Goal: Task Accomplishment & Management: Manage account settings

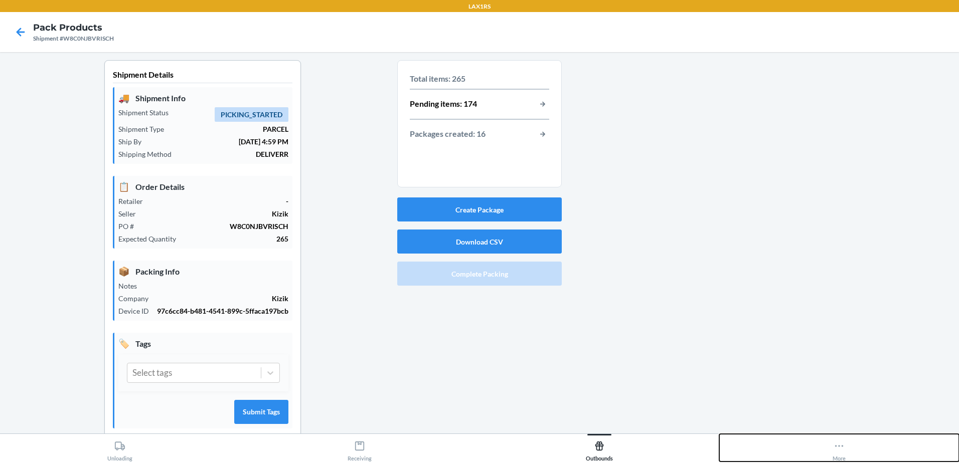
click at [488, 453] on div "More" at bounding box center [838, 449] width 13 height 25
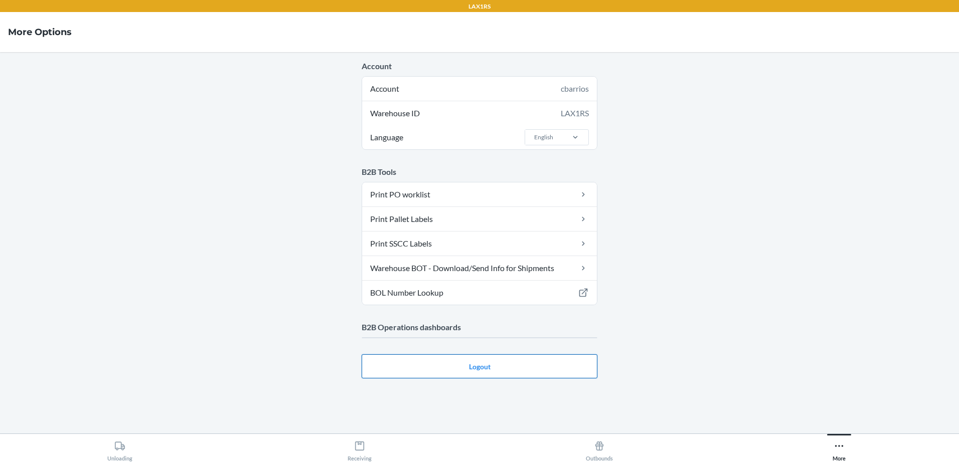
click at [488, 368] on button "Logout" at bounding box center [480, 367] width 236 height 24
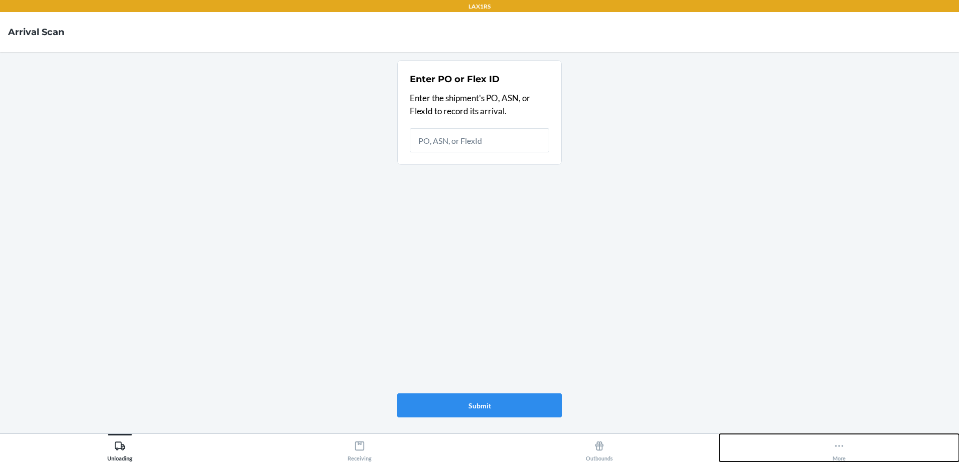
click at [842, 454] on div "More" at bounding box center [838, 449] width 13 height 25
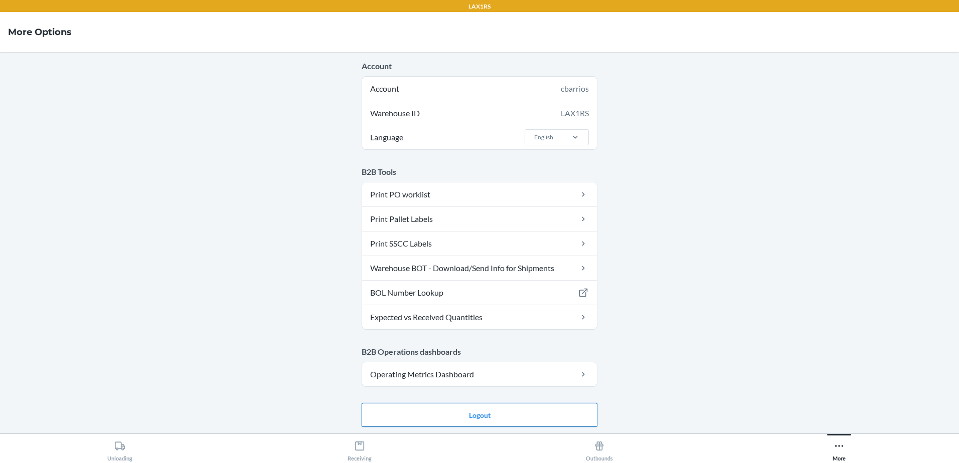
drag, startPoint x: 512, startPoint y: 418, endPoint x: 511, endPoint y: 405, distance: 13.0
click at [512, 418] on button "Logout" at bounding box center [480, 415] width 236 height 24
